Goal: Task Accomplishment & Management: Manage account settings

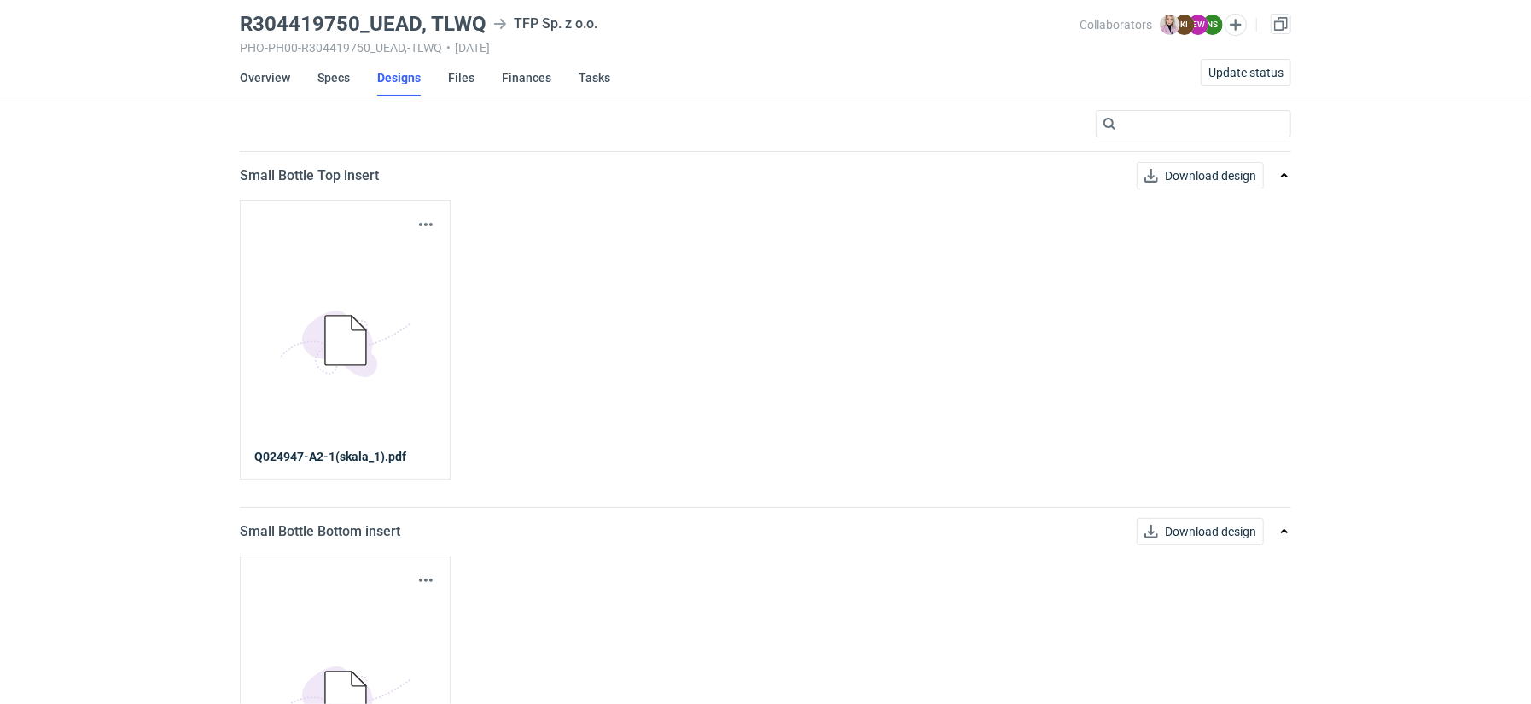
scroll to position [30, 0]
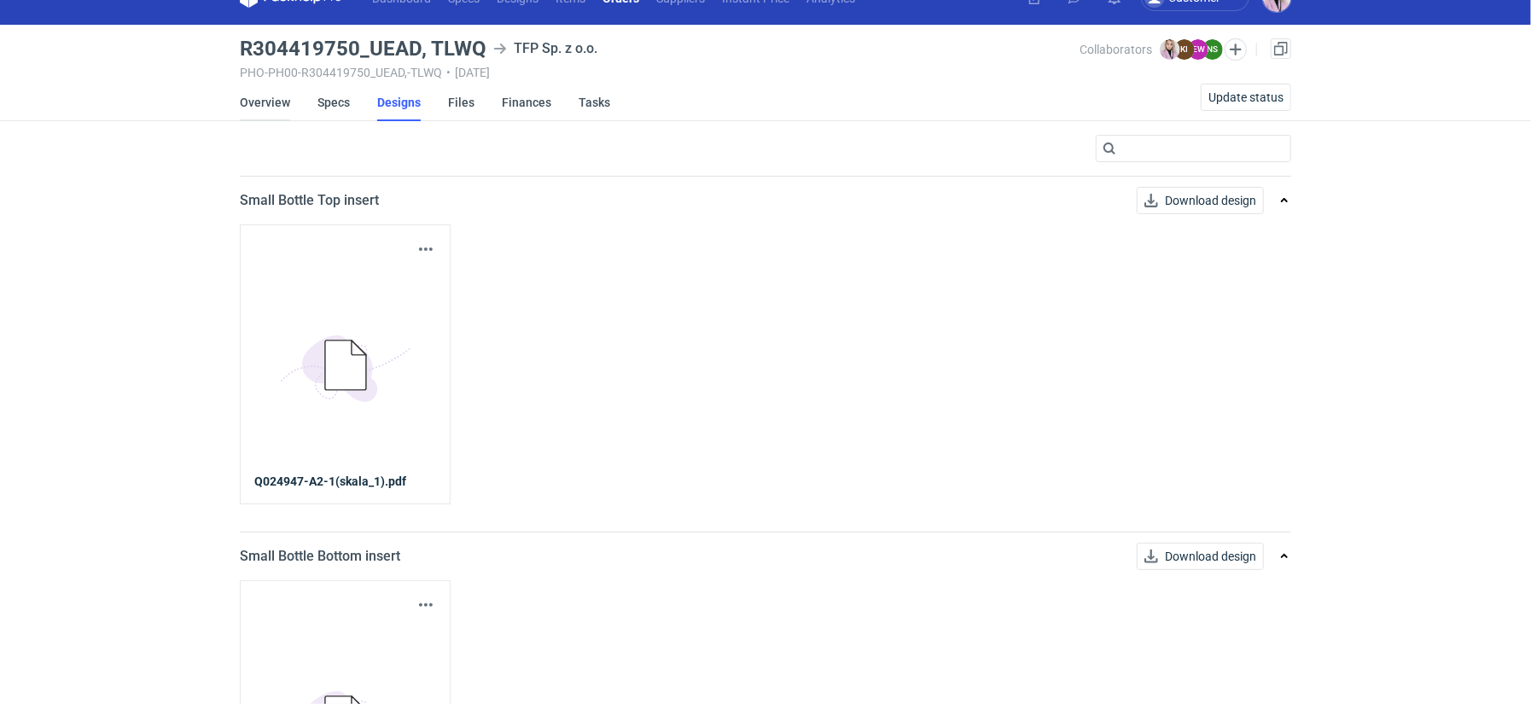
click at [272, 100] on link "Overview" at bounding box center [265, 103] width 50 height 38
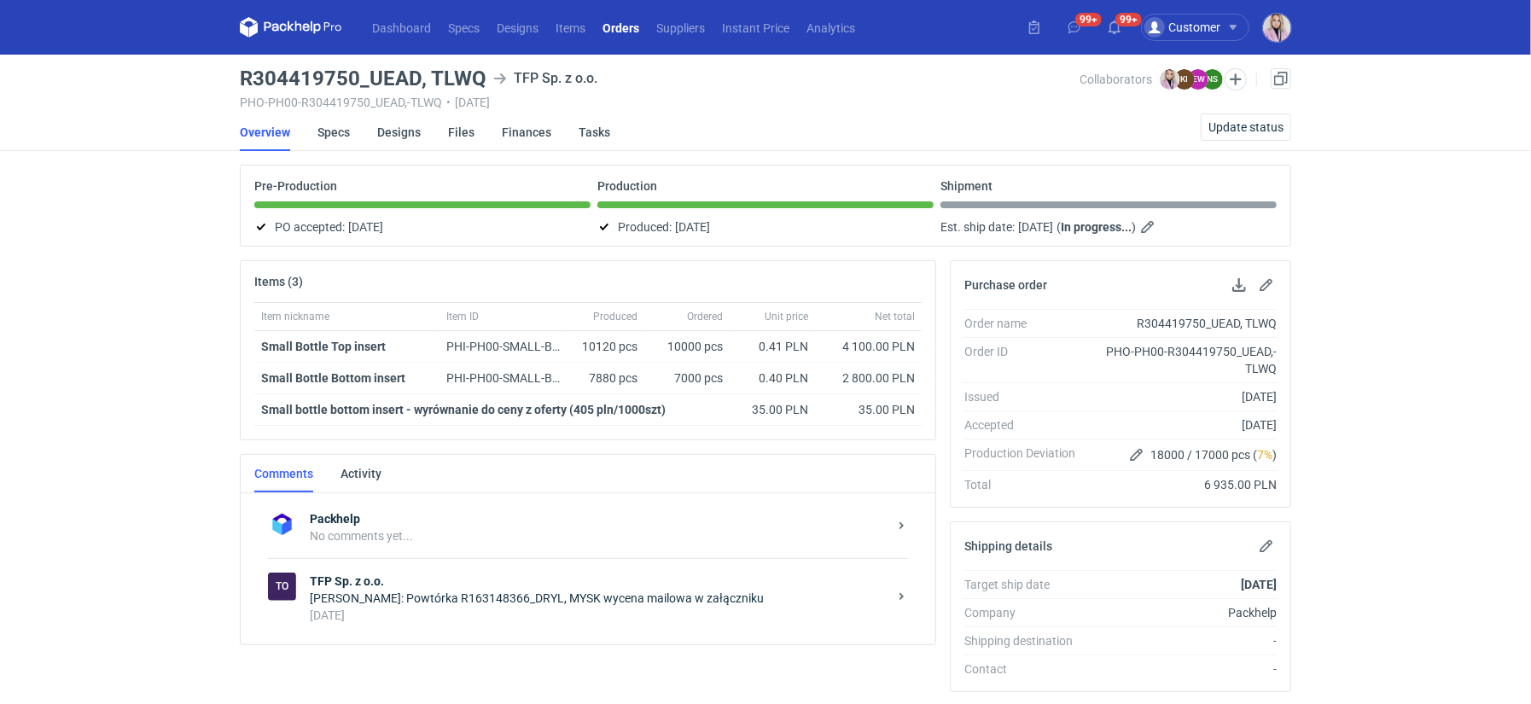
click at [430, 132] on li "Designs" at bounding box center [412, 132] width 71 height 38
click at [392, 133] on link "Designs" at bounding box center [399, 132] width 44 height 38
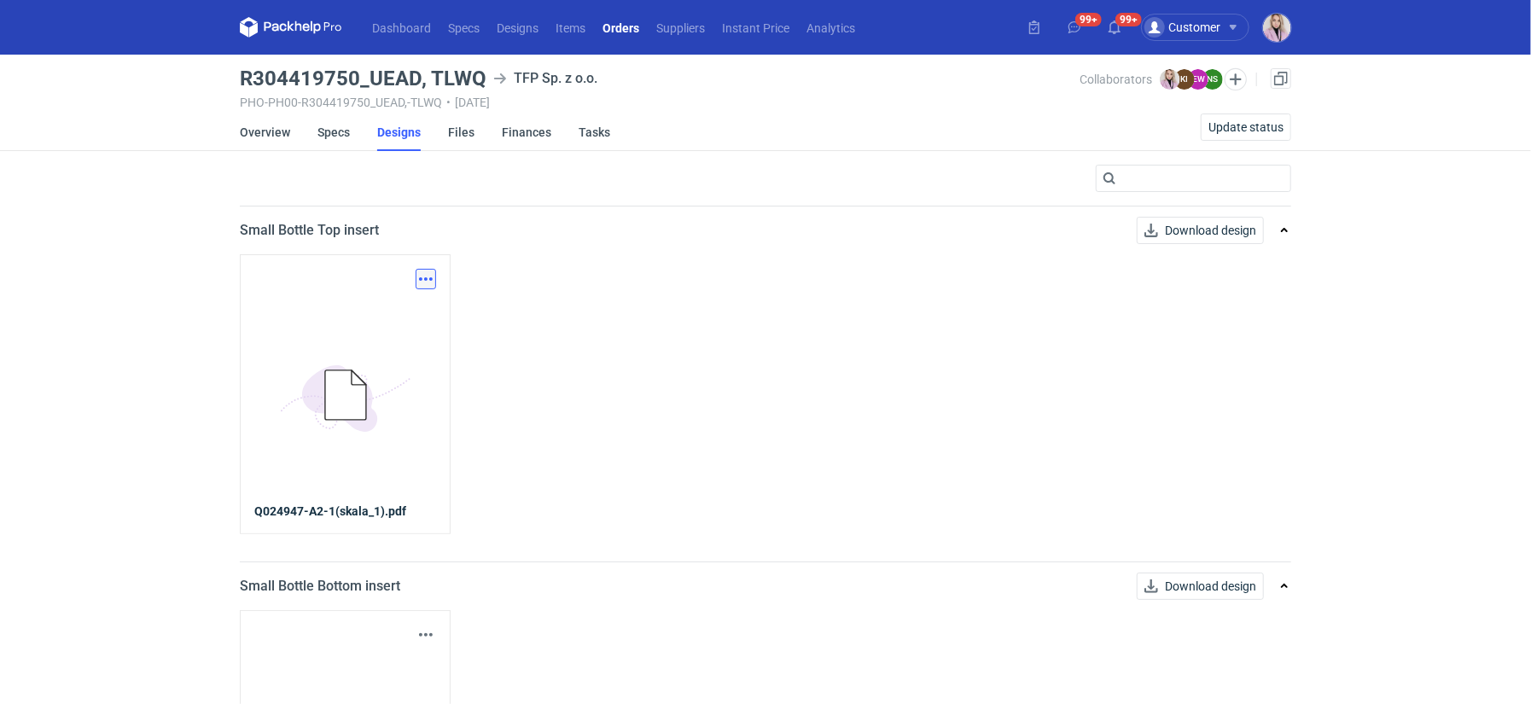
click at [424, 275] on button "button" at bounding box center [426, 279] width 20 height 20
click at [396, 317] on link "Download design part" at bounding box center [350, 315] width 157 height 27
click at [259, 132] on link "Overview" at bounding box center [265, 132] width 50 height 38
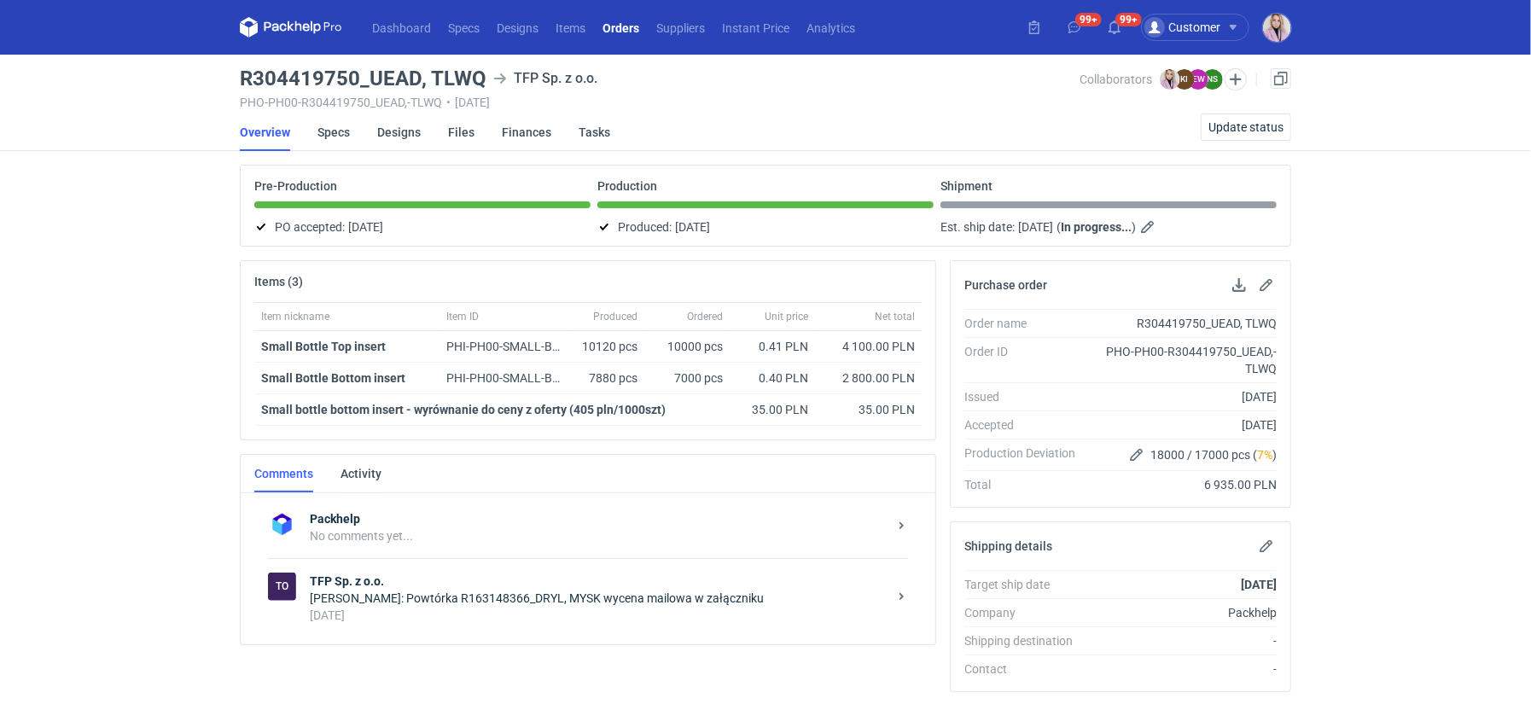
click at [459, 590] on div "[PERSON_NAME]: Powtórka R163148366_DRYL, MYSK wycena mailowa w załączniku" at bounding box center [599, 598] width 578 height 17
